Goal: Obtain resource: Download file/media

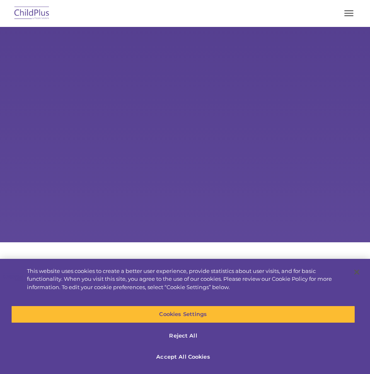
select select "MEDIUM"
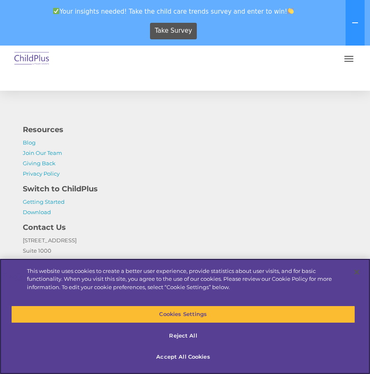
scroll to position [999, 0]
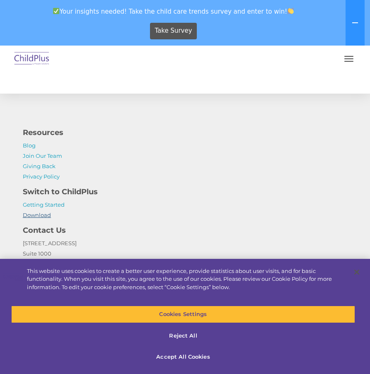
click at [34, 216] on link "Download" at bounding box center [37, 214] width 28 height 7
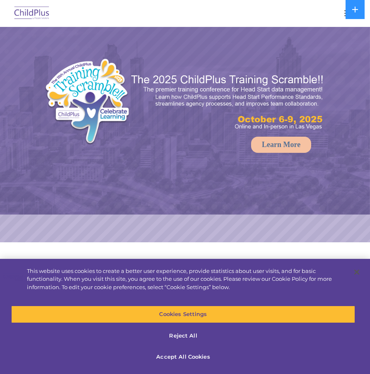
scroll to position [957, 0]
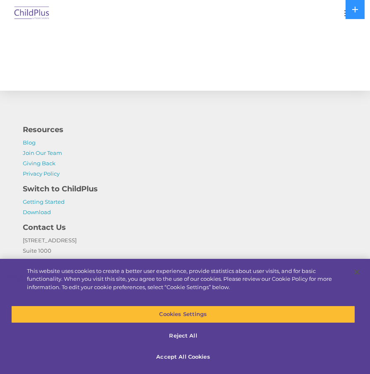
select select "MEDIUM"
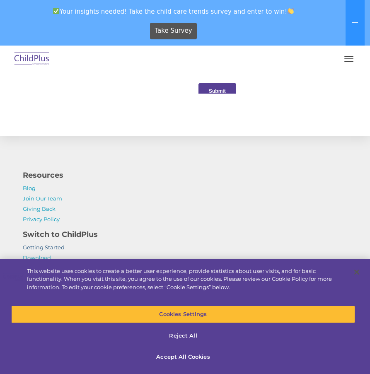
click at [48, 244] on link "Getting Started" at bounding box center [44, 247] width 42 height 7
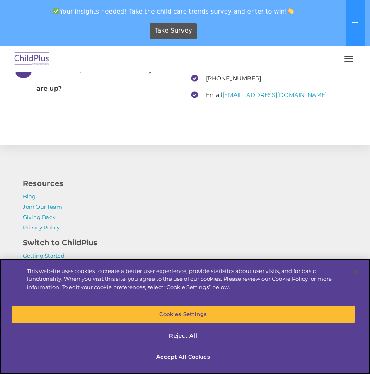
scroll to position [1584, 0]
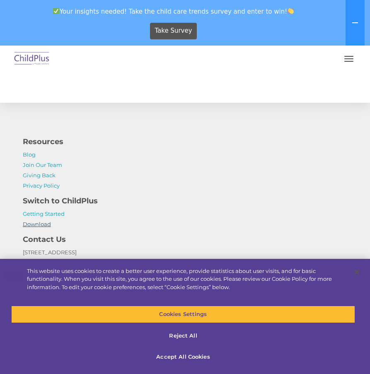
click at [45, 221] on link "Download" at bounding box center [37, 224] width 28 height 7
